Goal: Find specific page/section: Find specific page/section

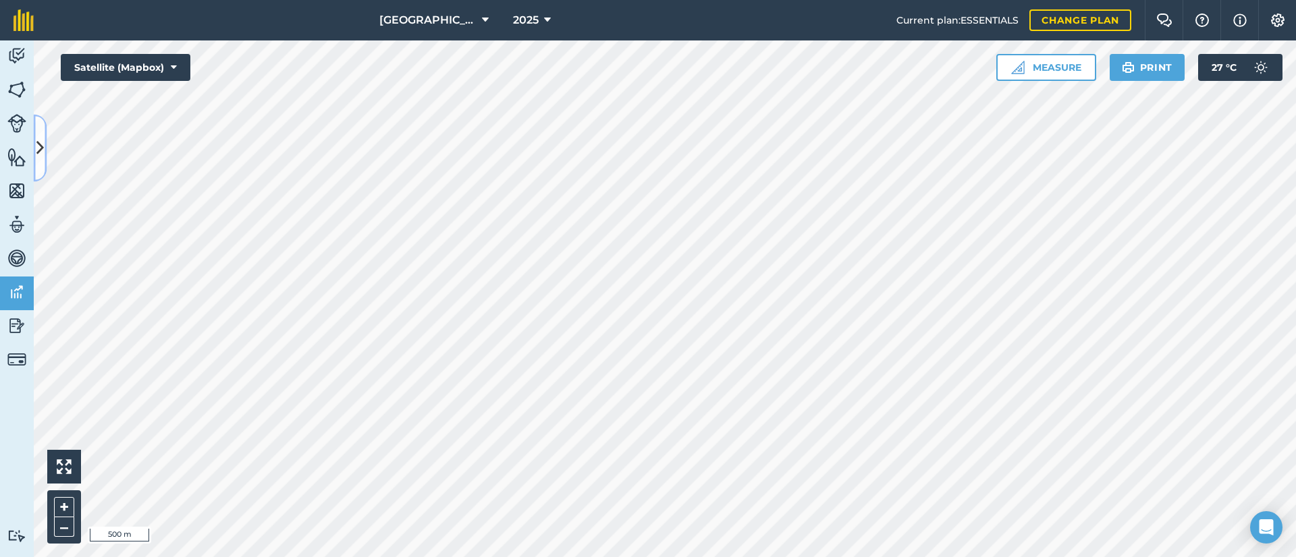
click at [40, 138] on icon at bounding box center [39, 148] width 7 height 24
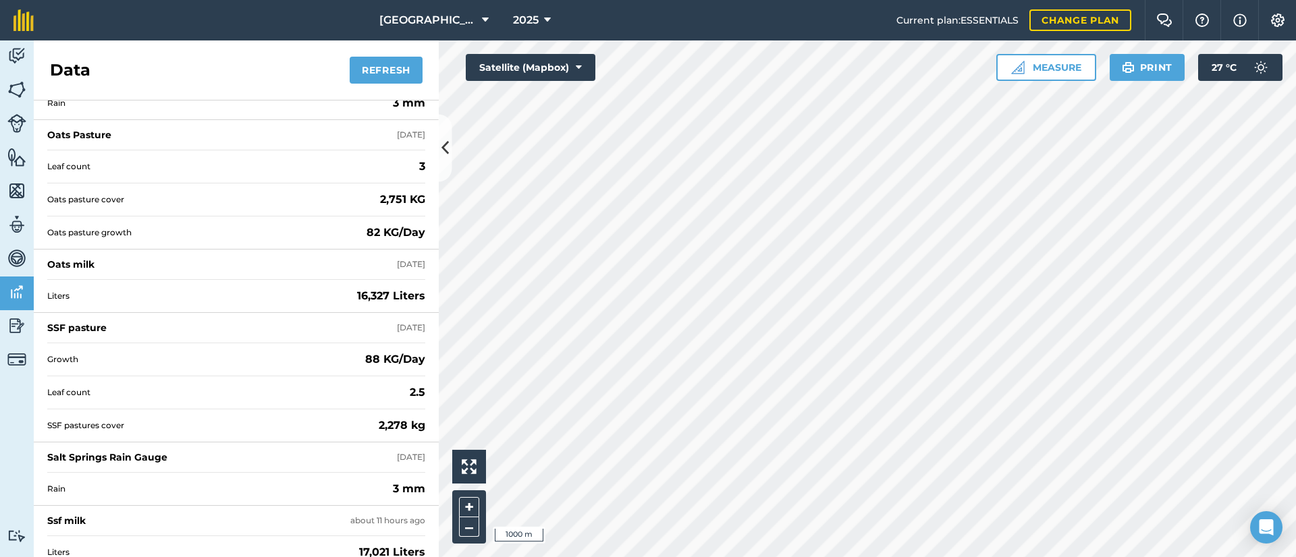
scroll to position [117, 0]
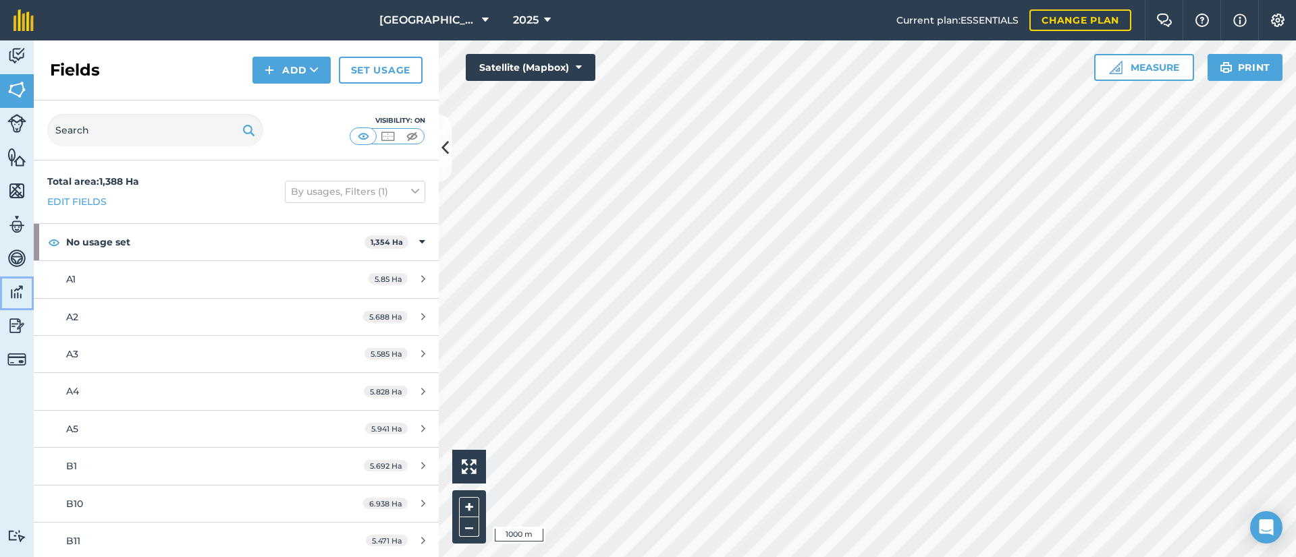
click at [14, 289] on img at bounding box center [16, 292] width 19 height 20
